Goal: Task Accomplishment & Management: Manage account settings

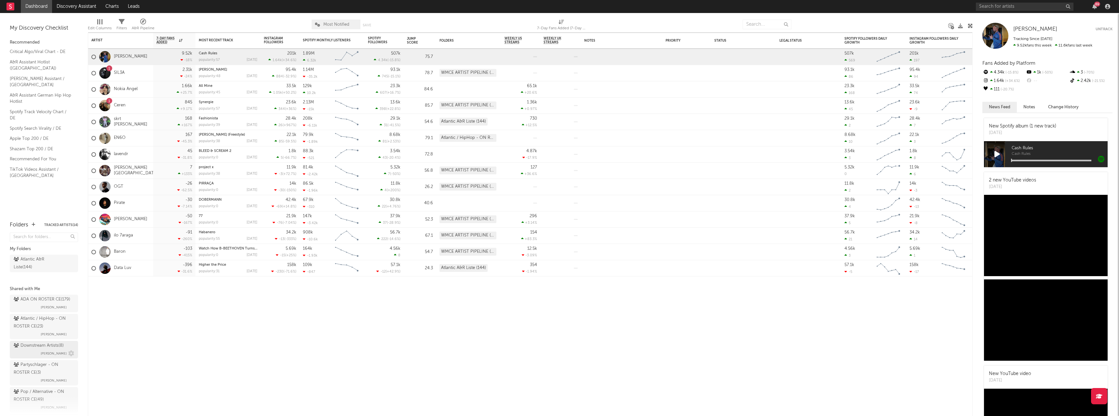
drag, startPoint x: 46, startPoint y: 336, endPoint x: 30, endPoint y: 364, distance: 31.8
click at [46, 331] on div "Atlantic / HipHop - ON ROSTER CE ( 23 )" at bounding box center [43, 323] width 59 height 16
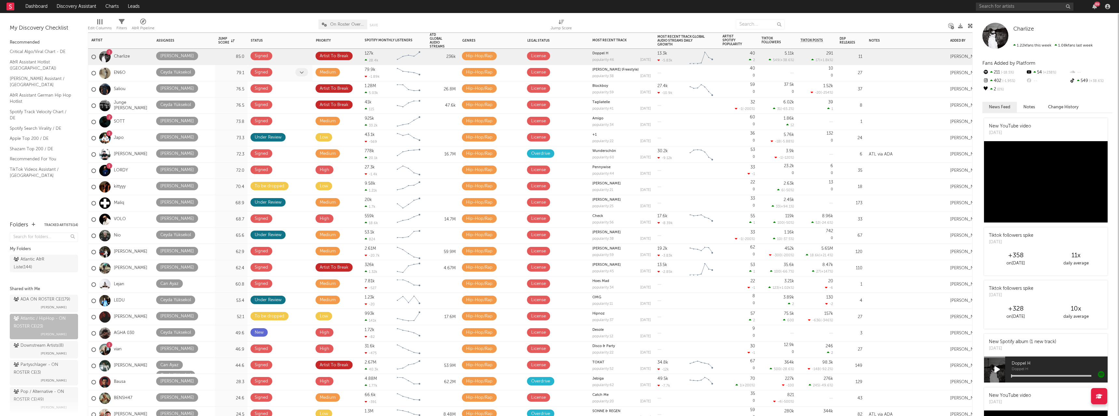
click at [302, 71] on icon at bounding box center [302, 72] width 4 height 4
click at [300, 73] on icon at bounding box center [302, 72] width 4 height 4
click at [302, 73] on icon at bounding box center [302, 72] width 4 height 4
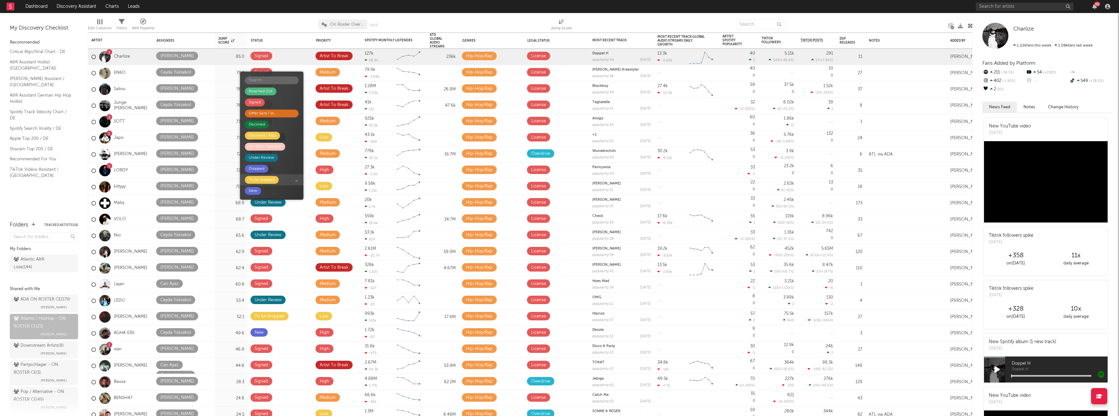
click at [279, 179] on div "To be dropped" at bounding box center [262, 180] width 34 height 8
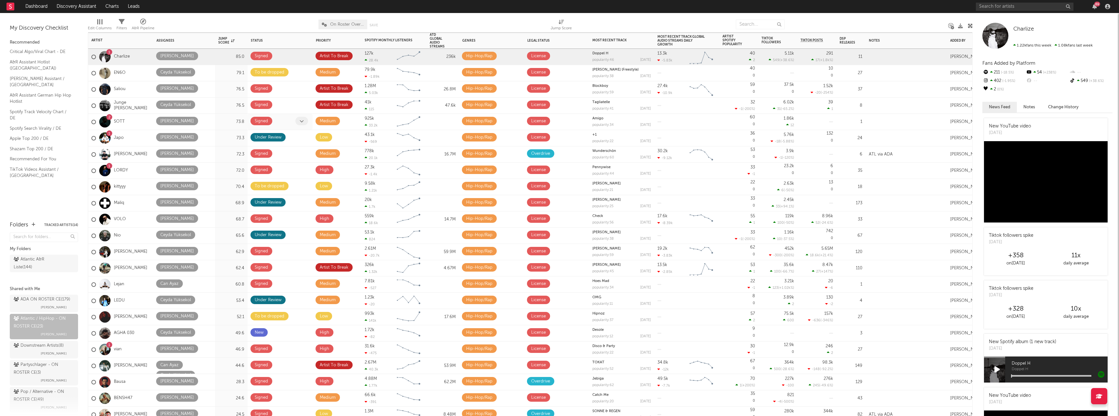
click at [302, 121] on icon at bounding box center [302, 121] width 4 height 4
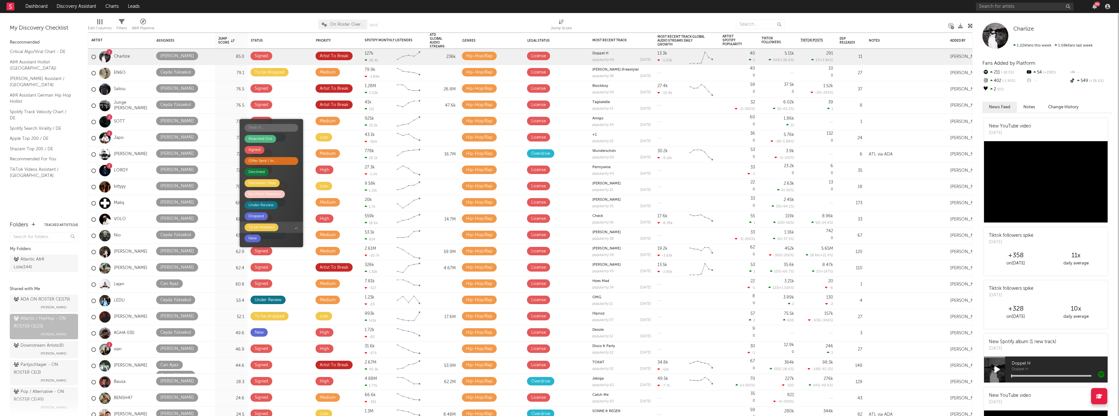
click at [256, 226] on div "To be dropped" at bounding box center [262, 228] width 26 height 8
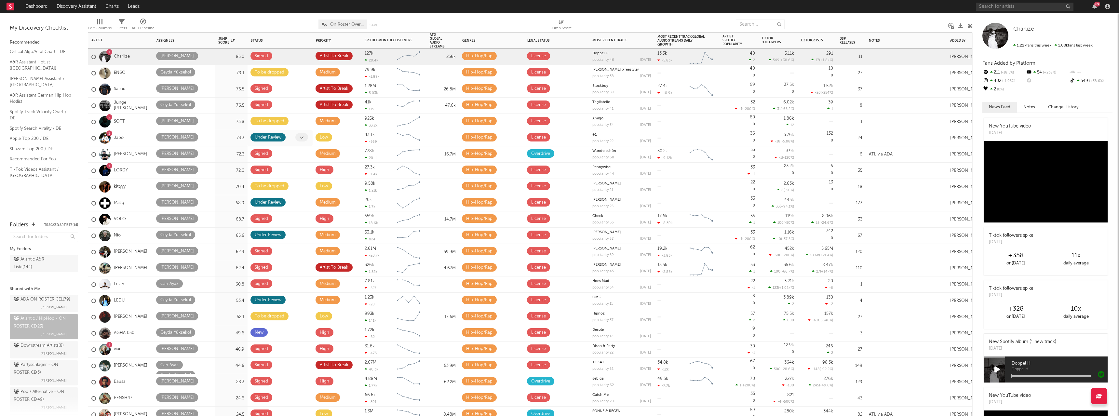
click at [303, 138] on icon at bounding box center [302, 137] width 4 height 4
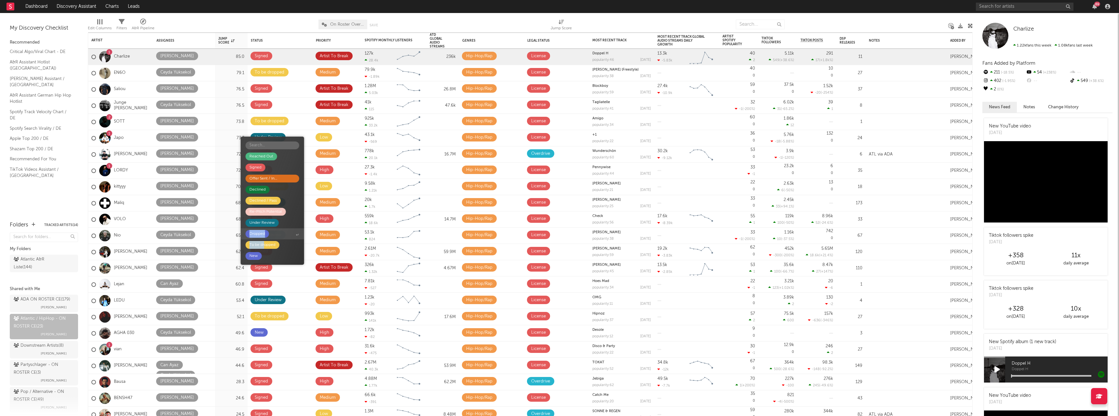
drag, startPoint x: 265, startPoint y: 246, endPoint x: 269, endPoint y: 234, distance: 12.6
click at [269, 234] on div "Reached Out Signed Offer Sent / In Negotiation Declined Declined / Pass Re-Pitc…" at bounding box center [272, 201] width 63 height 128
click at [274, 244] on div "To be dropped" at bounding box center [263, 245] width 26 height 8
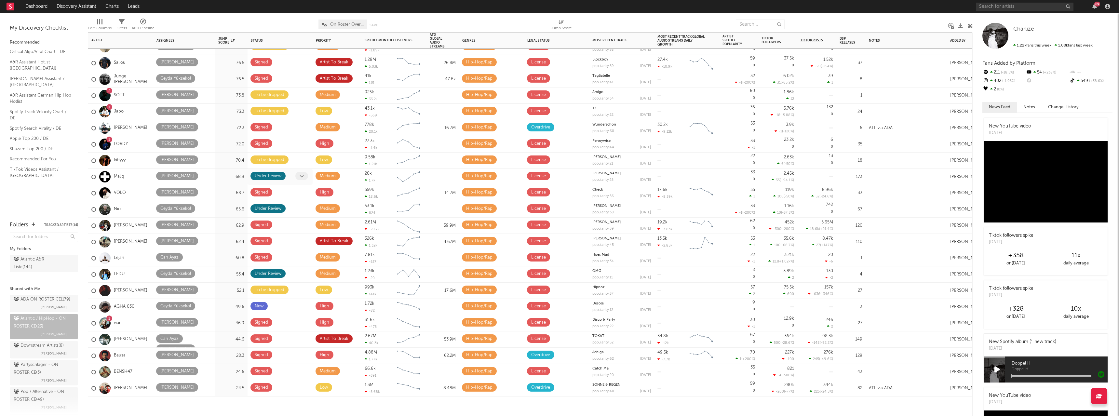
click at [299, 174] on span at bounding box center [301, 176] width 13 height 8
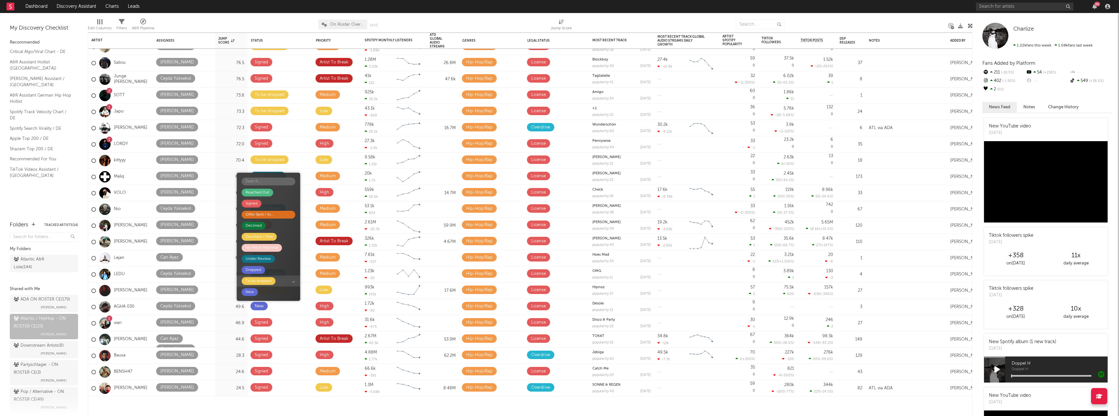
click at [267, 282] on div "To be dropped" at bounding box center [259, 281] width 26 height 8
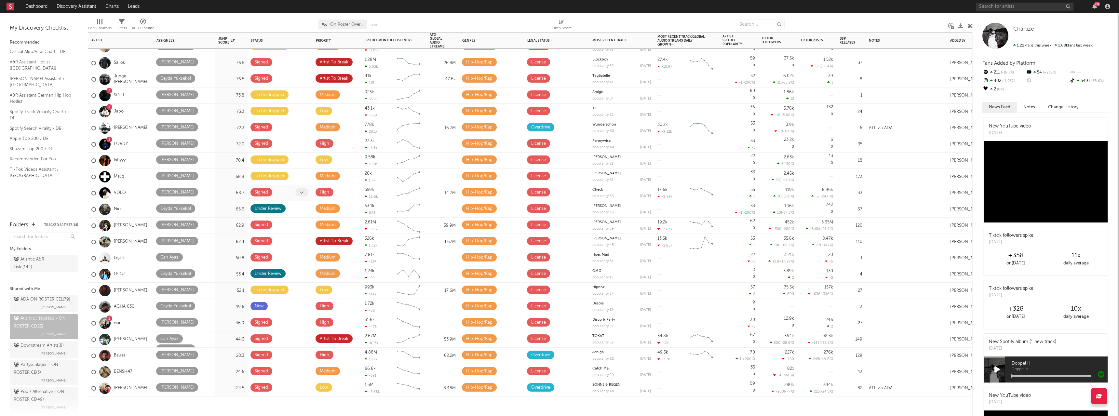
click at [299, 192] on span at bounding box center [301, 192] width 13 height 8
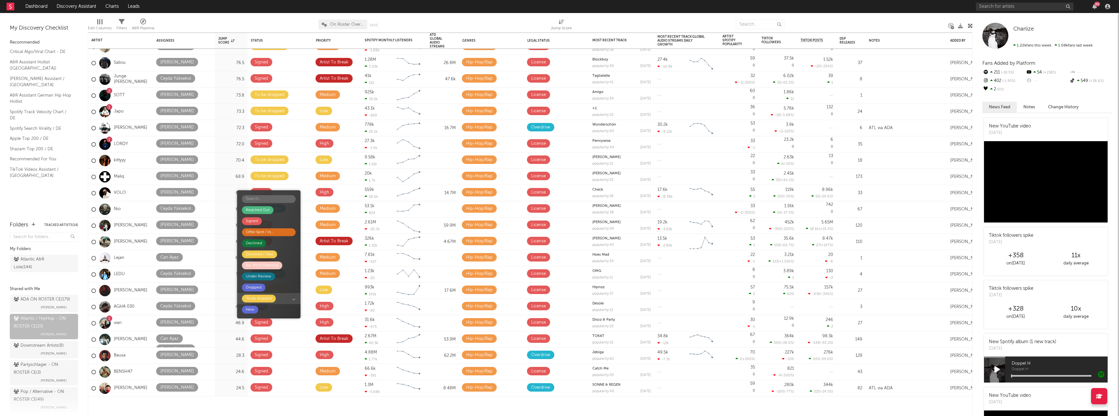
click at [269, 295] on div "To be dropped" at bounding box center [259, 299] width 26 height 8
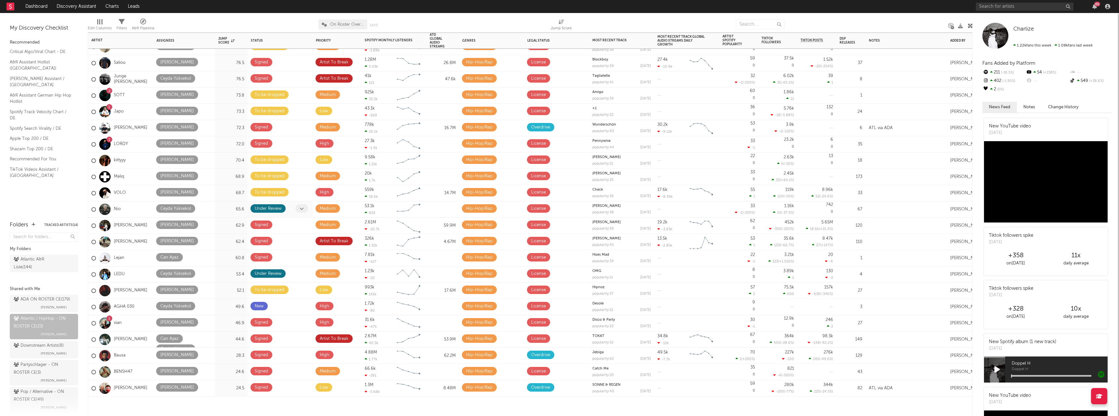
click at [301, 210] on icon at bounding box center [302, 209] width 4 height 4
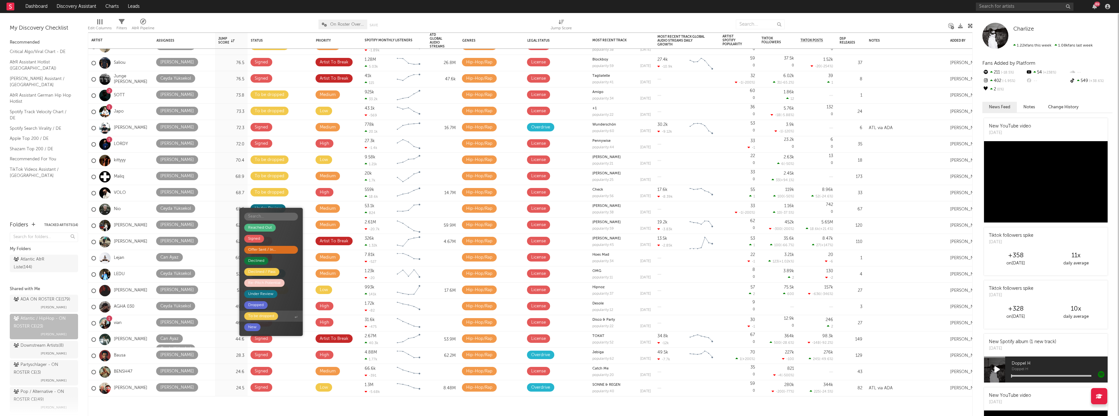
click at [268, 316] on div "To be dropped" at bounding box center [261, 316] width 26 height 8
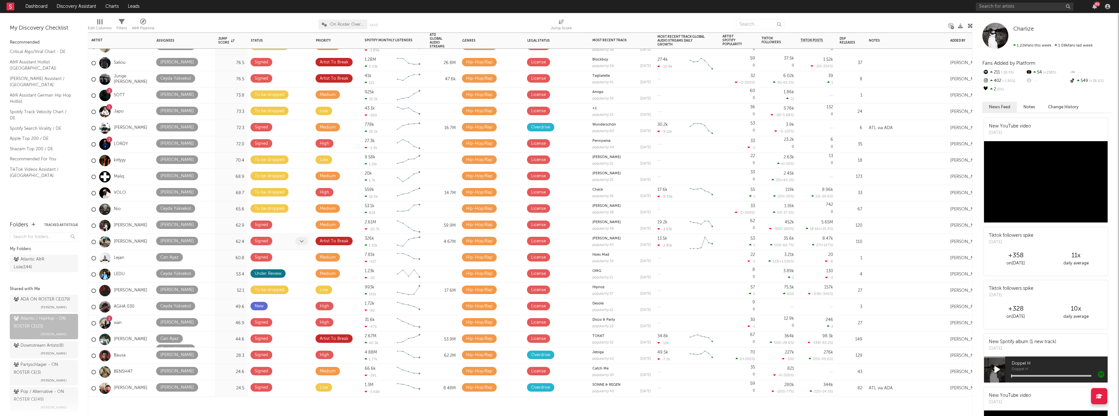
click at [301, 239] on icon at bounding box center [302, 241] width 4 height 4
click at [303, 239] on icon at bounding box center [302, 241] width 4 height 4
click at [302, 241] on icon at bounding box center [302, 241] width 4 height 4
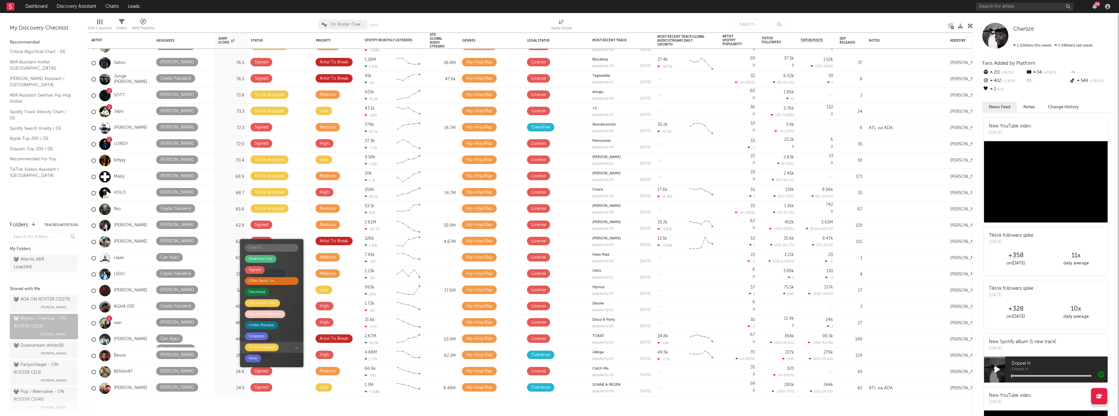
click at [259, 349] on div "To be dropped" at bounding box center [262, 348] width 26 height 8
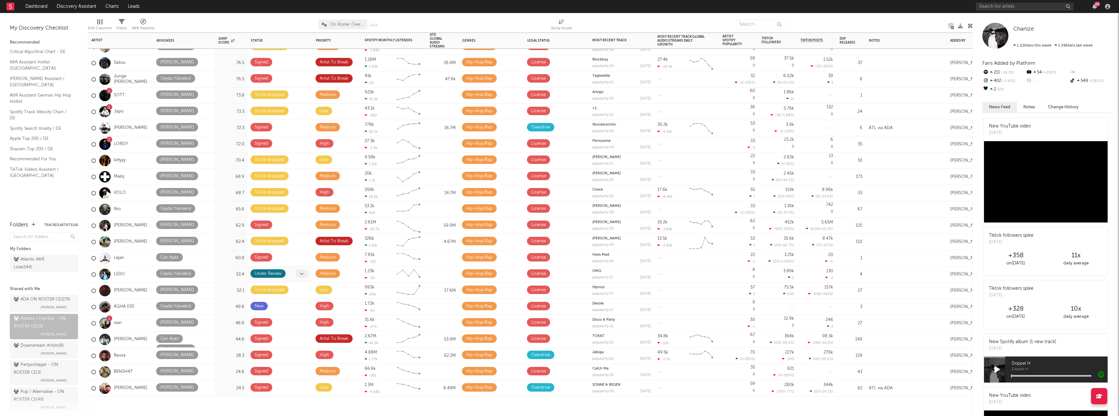
click at [302, 274] on icon at bounding box center [302, 274] width 4 height 4
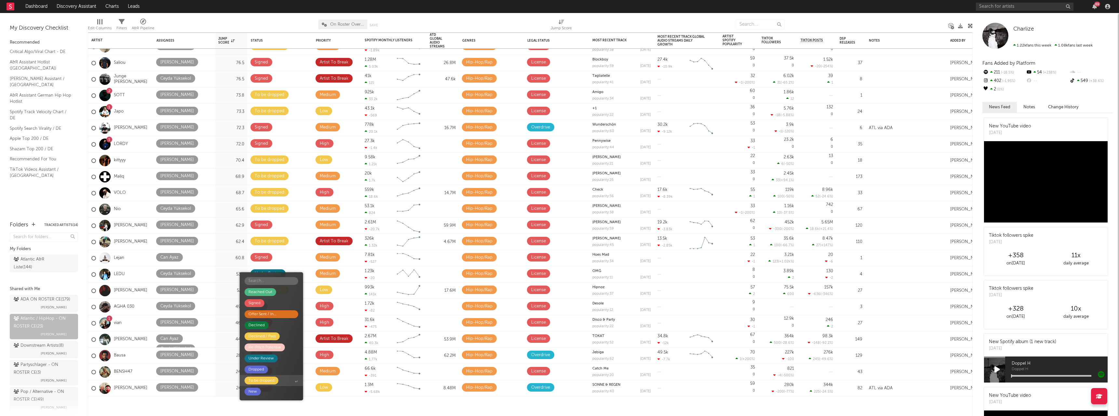
click at [269, 378] on div "To be dropped" at bounding box center [262, 381] width 26 height 8
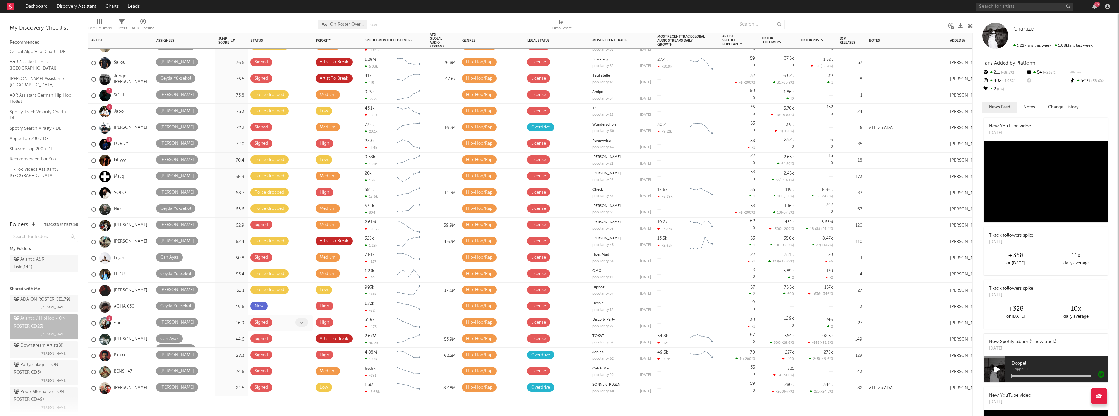
click at [302, 323] on icon at bounding box center [302, 323] width 4 height 4
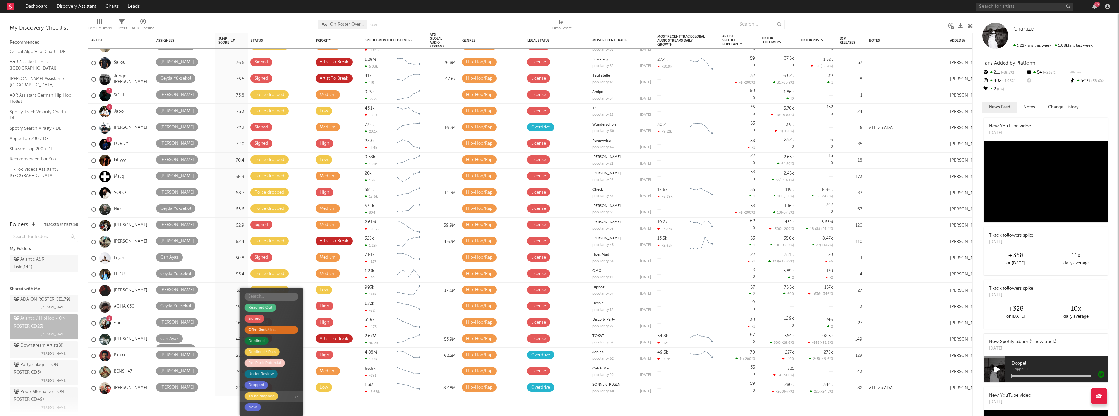
click at [272, 392] on div "To be dropped" at bounding box center [262, 396] width 26 height 8
